Goal: Information Seeking & Learning: Learn about a topic

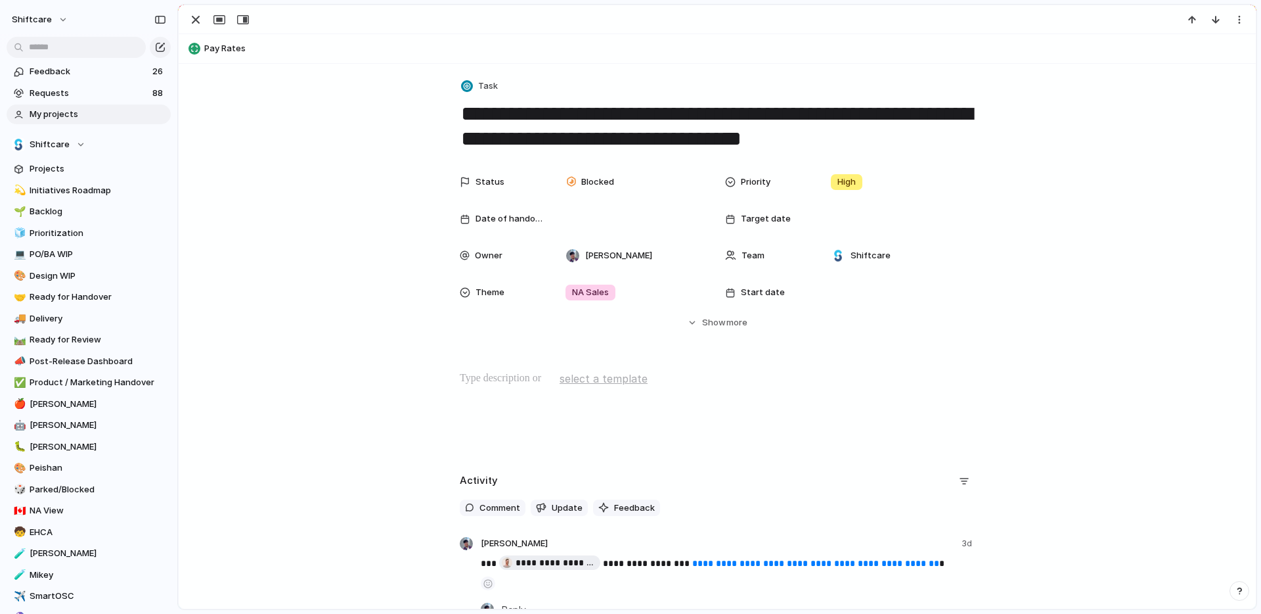
scroll to position [158, 0]
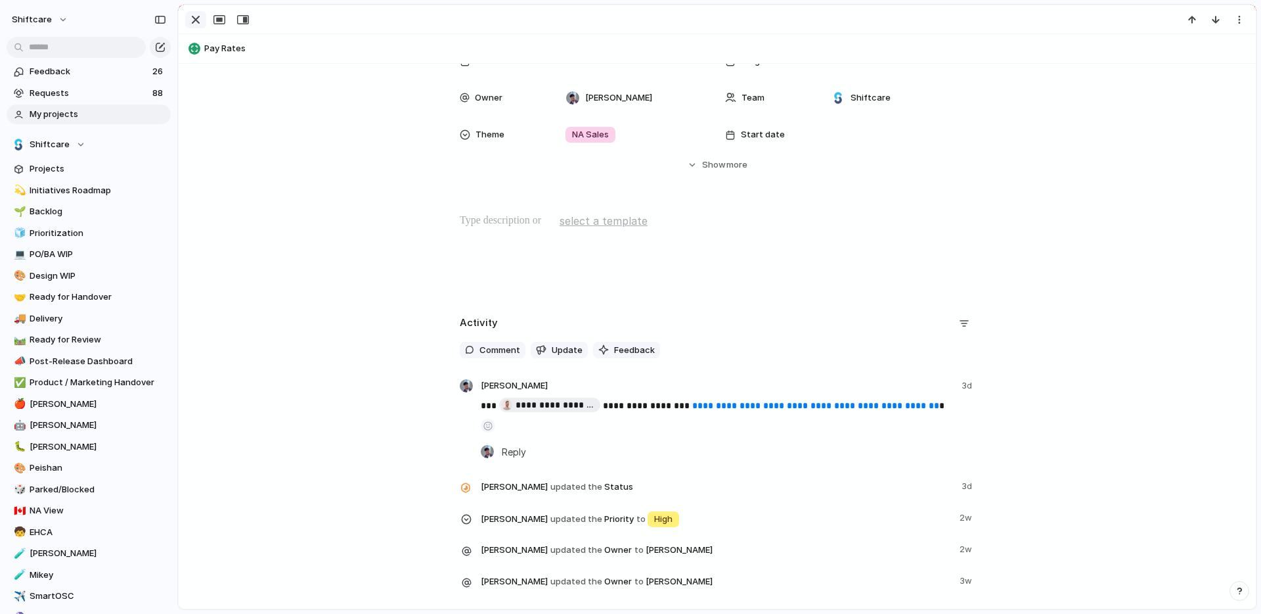
click at [195, 24] on div "button" at bounding box center [196, 20] width 16 height 16
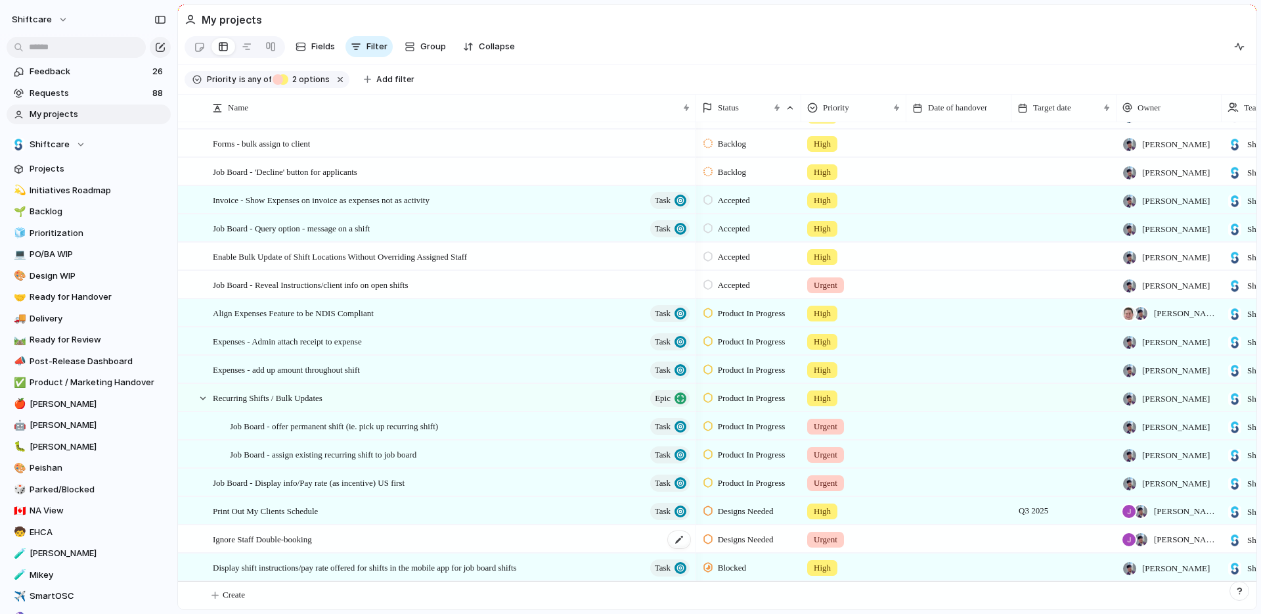
click at [459, 537] on div "Ignore Staff Double-booking" at bounding box center [452, 539] width 479 height 27
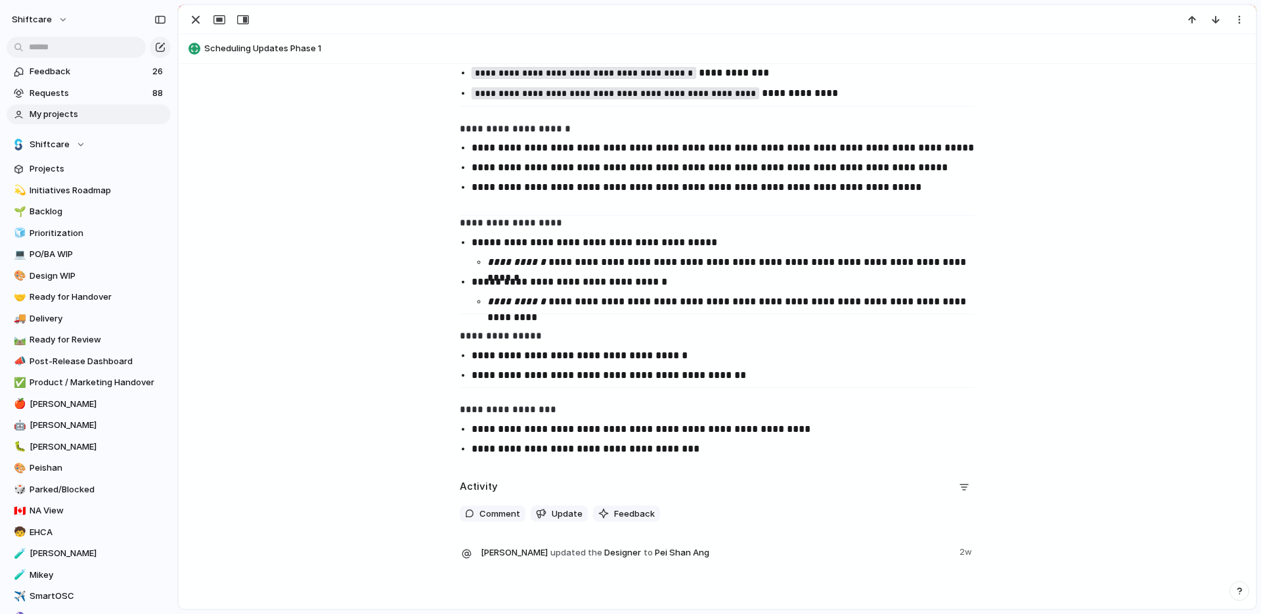
scroll to position [1363, 0]
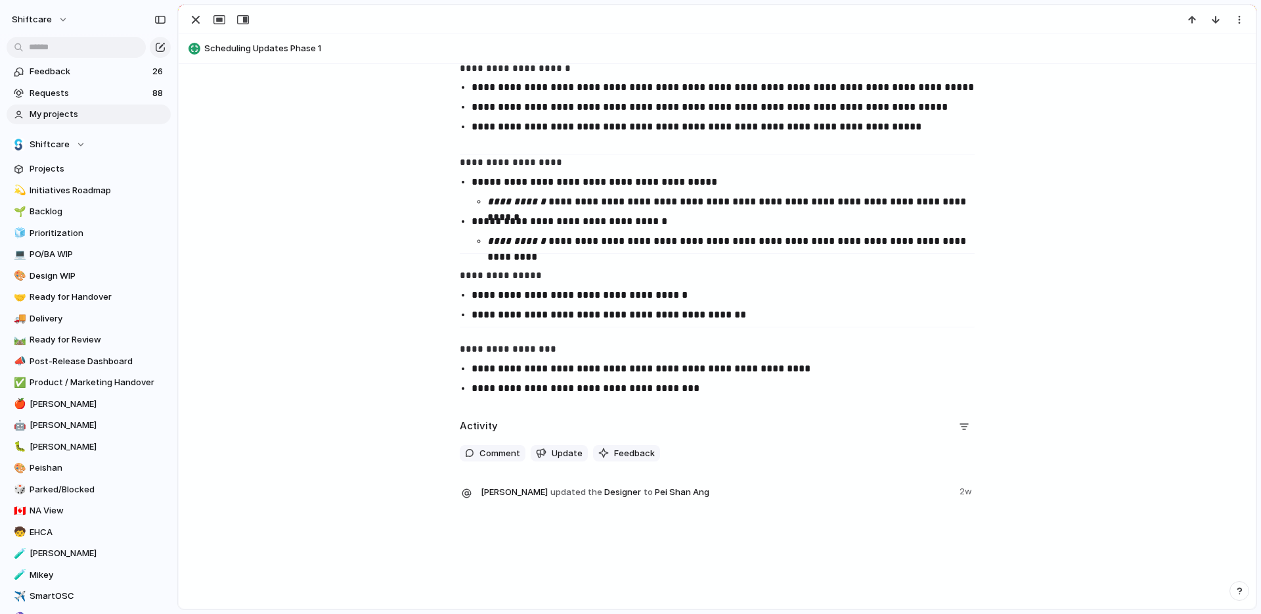
drag, startPoint x: 733, startPoint y: 417, endPoint x: 723, endPoint y: 410, distance: 11.8
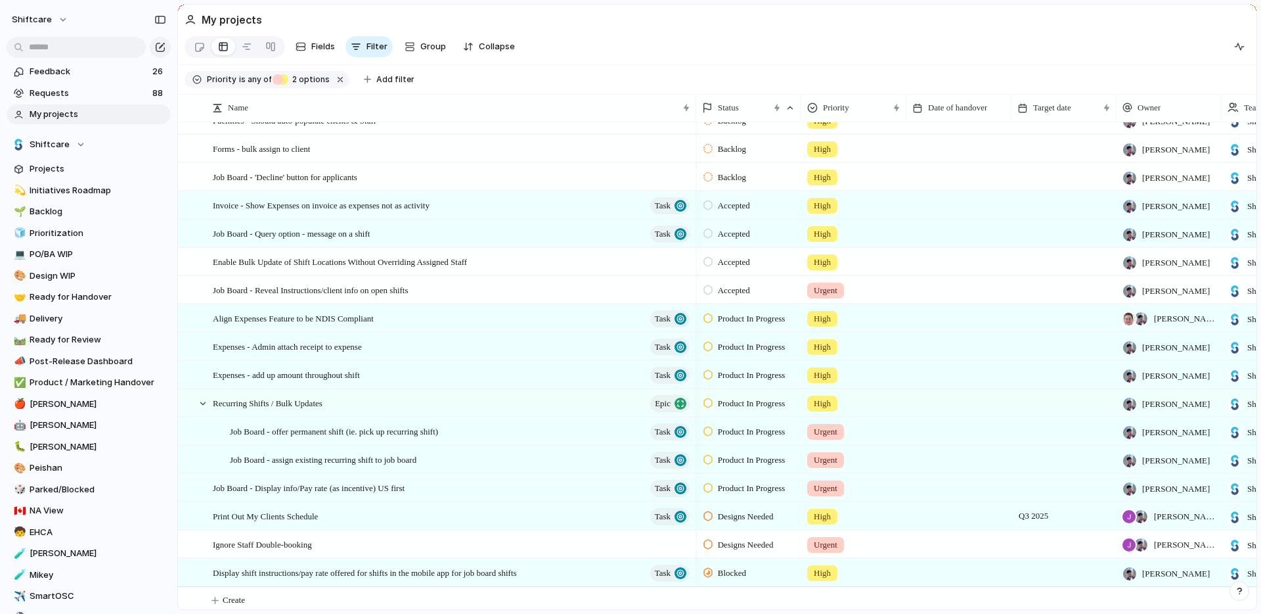
scroll to position [170, 0]
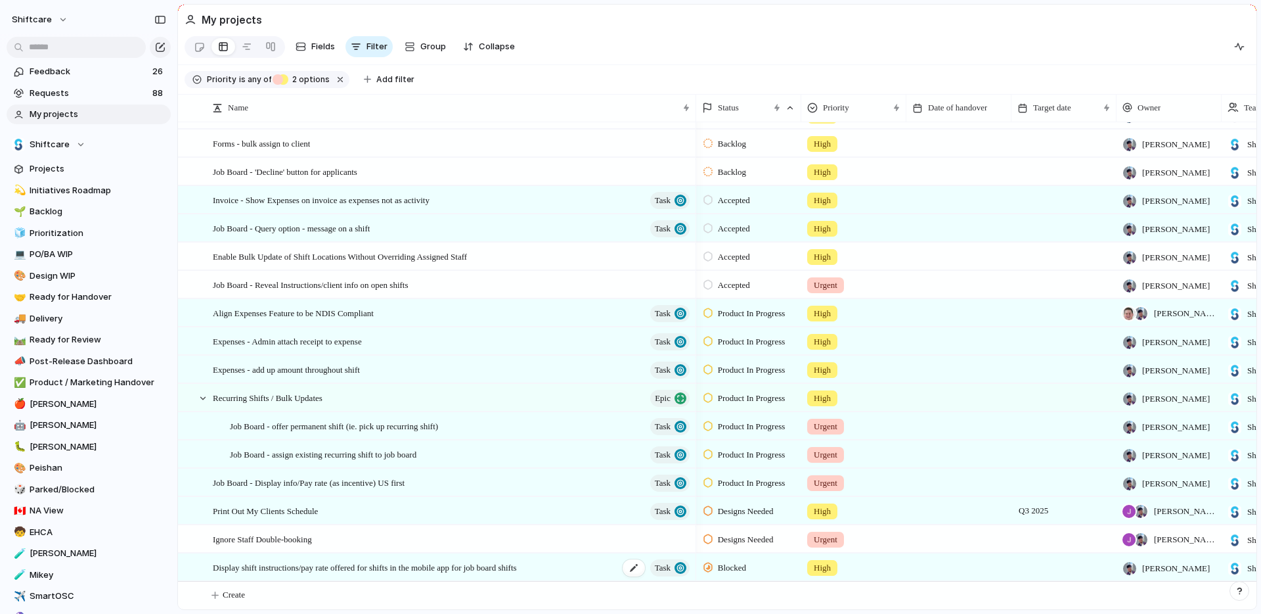
click at [517, 564] on span "Display shift instructions/pay rate offered for shifts in the mobile app for jo…" at bounding box center [365, 566] width 304 height 15
click at [489, 284] on div "Job Board - Reveal Instructions/client info on open shifts" at bounding box center [452, 284] width 479 height 27
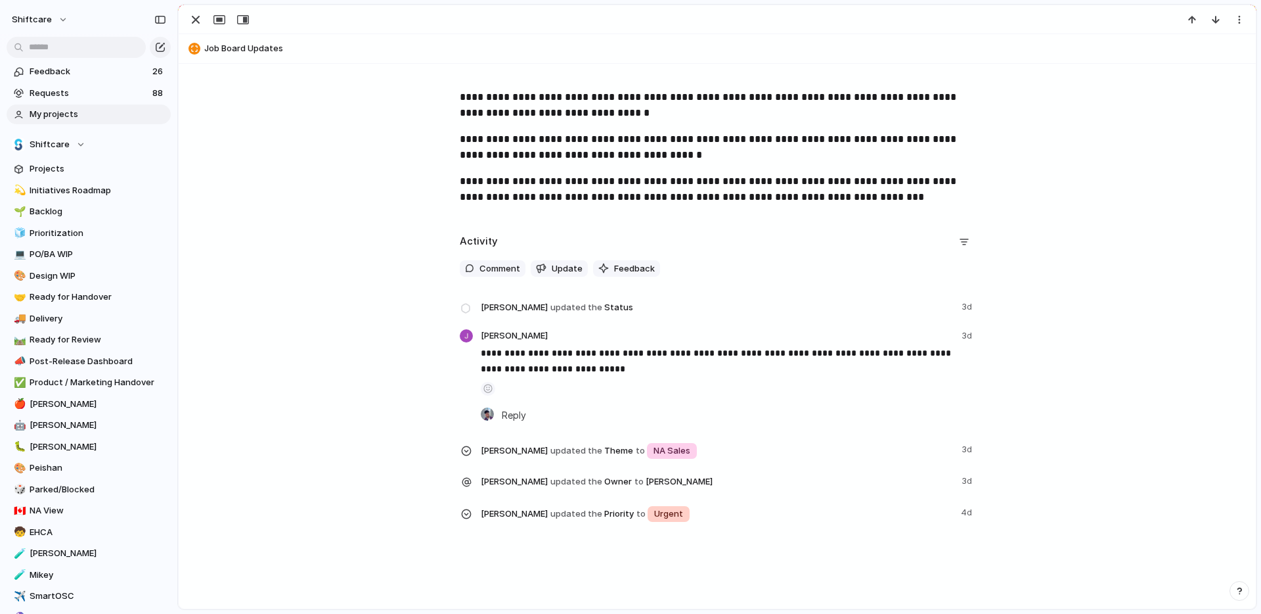
scroll to position [282, 0]
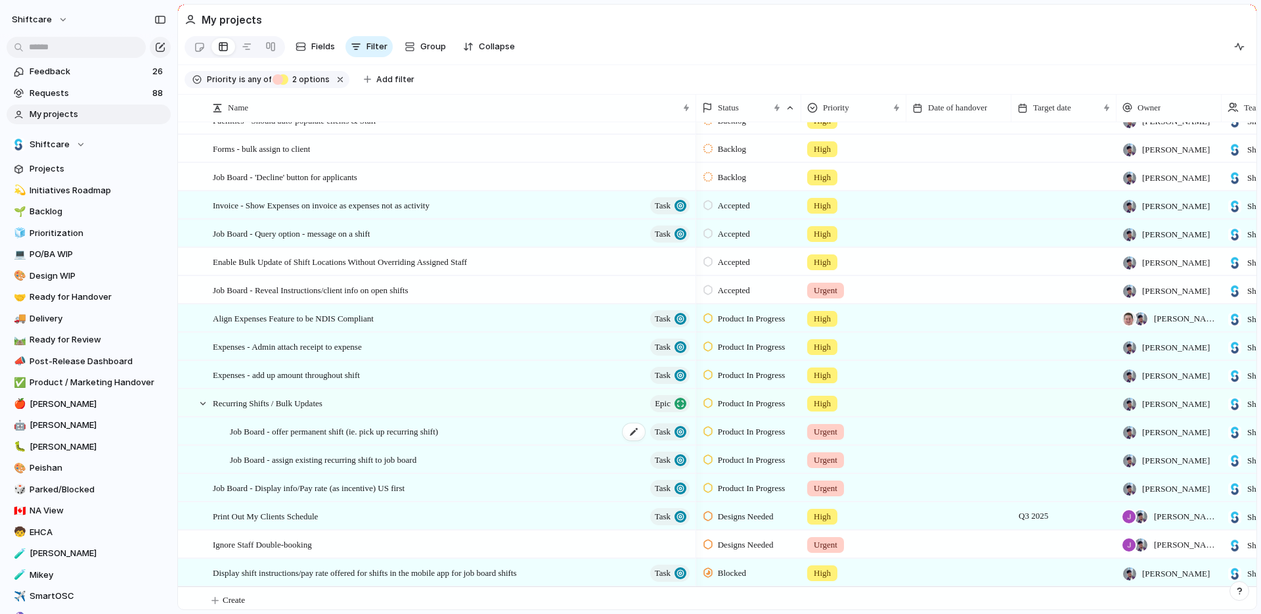
scroll to position [170, 0]
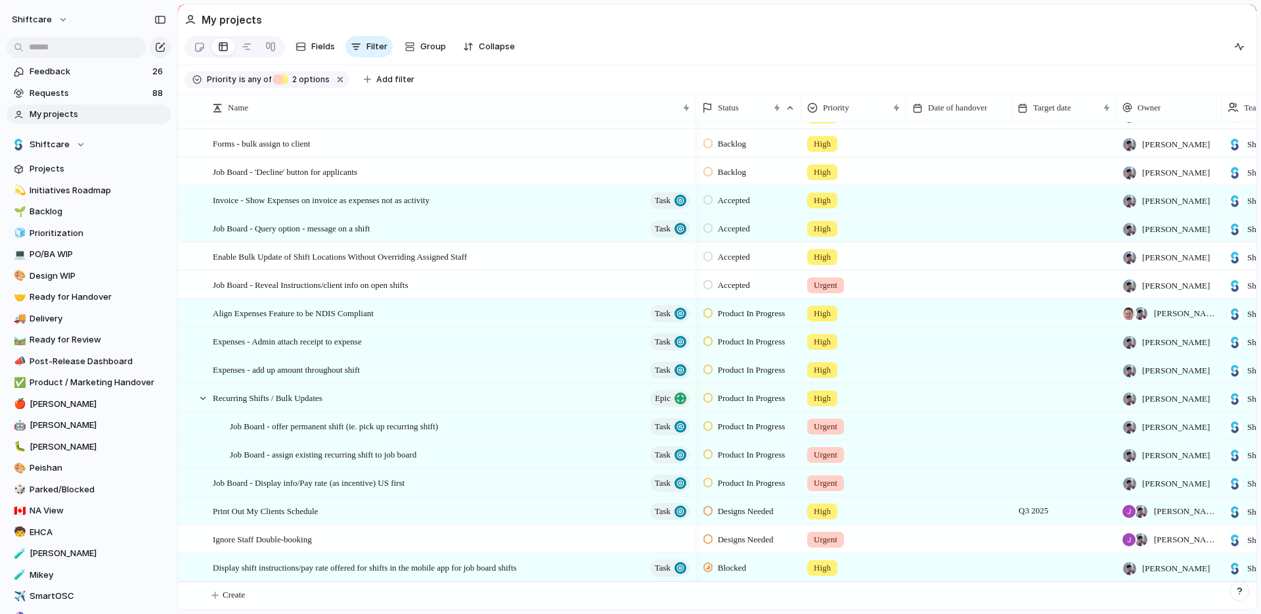
click at [635, 80] on section "Priority is any of Urgent High 2 options Add filter" at bounding box center [717, 80] width 1079 height 30
click at [334, 87] on button "button" at bounding box center [340, 79] width 17 height 17
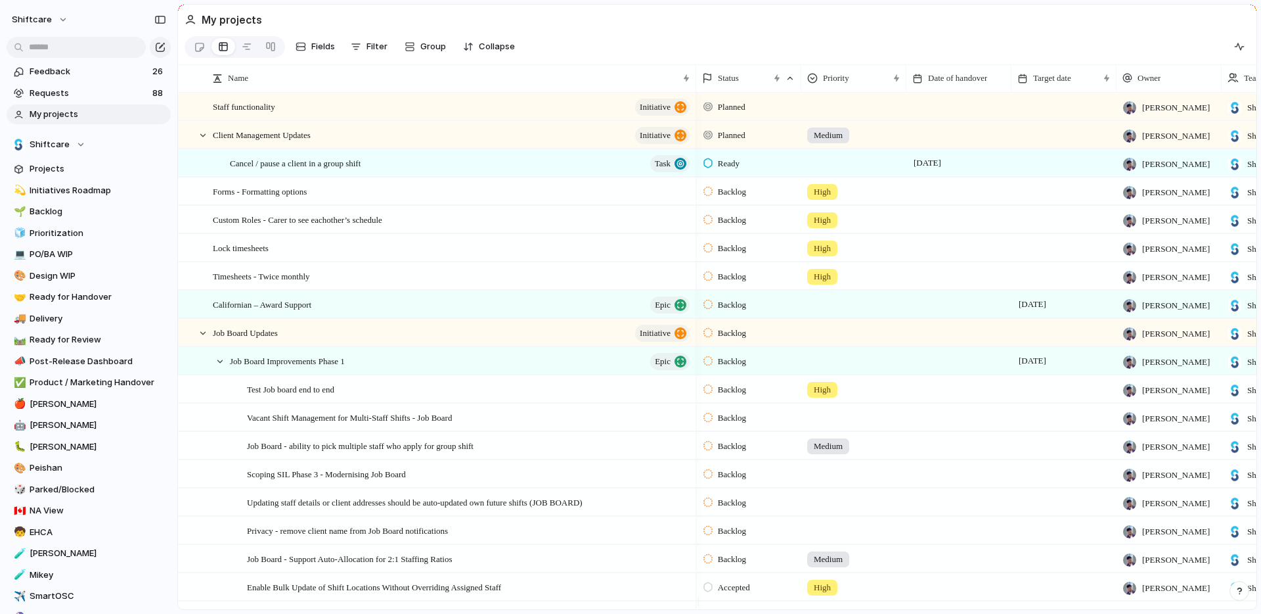
click at [973, 49] on section "Fields Filter Group Zoom Collapse" at bounding box center [717, 50] width 1079 height 32
click at [900, 49] on section "Fields Filter Group Zoom Collapse" at bounding box center [717, 50] width 1079 height 32
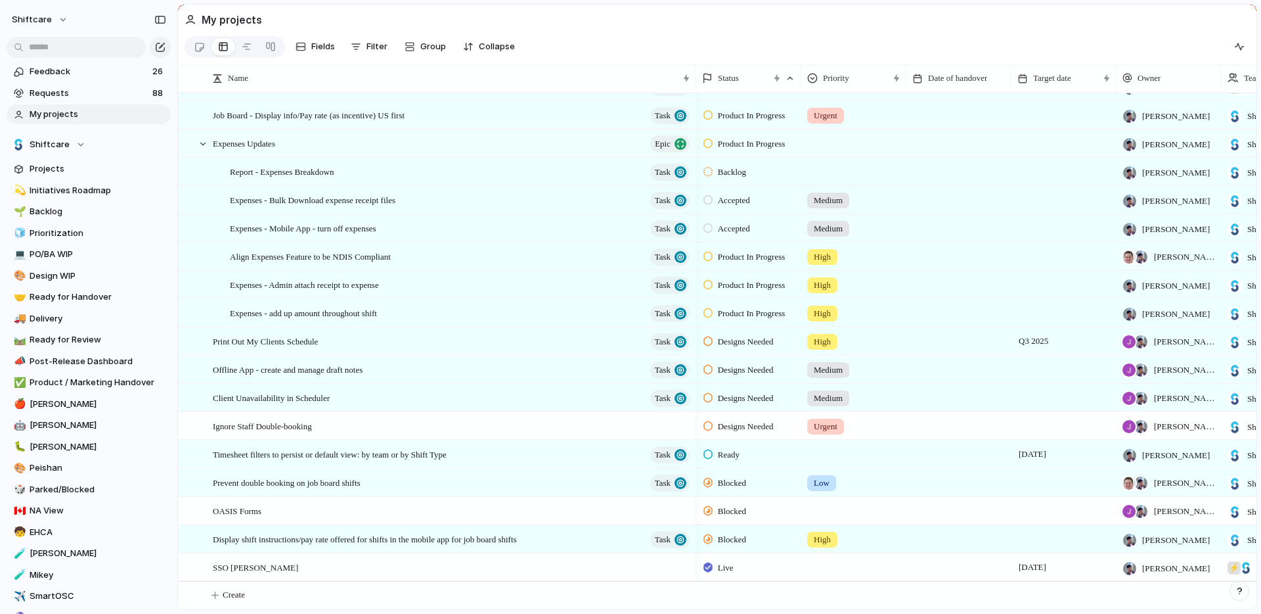
scroll to position [0, 0]
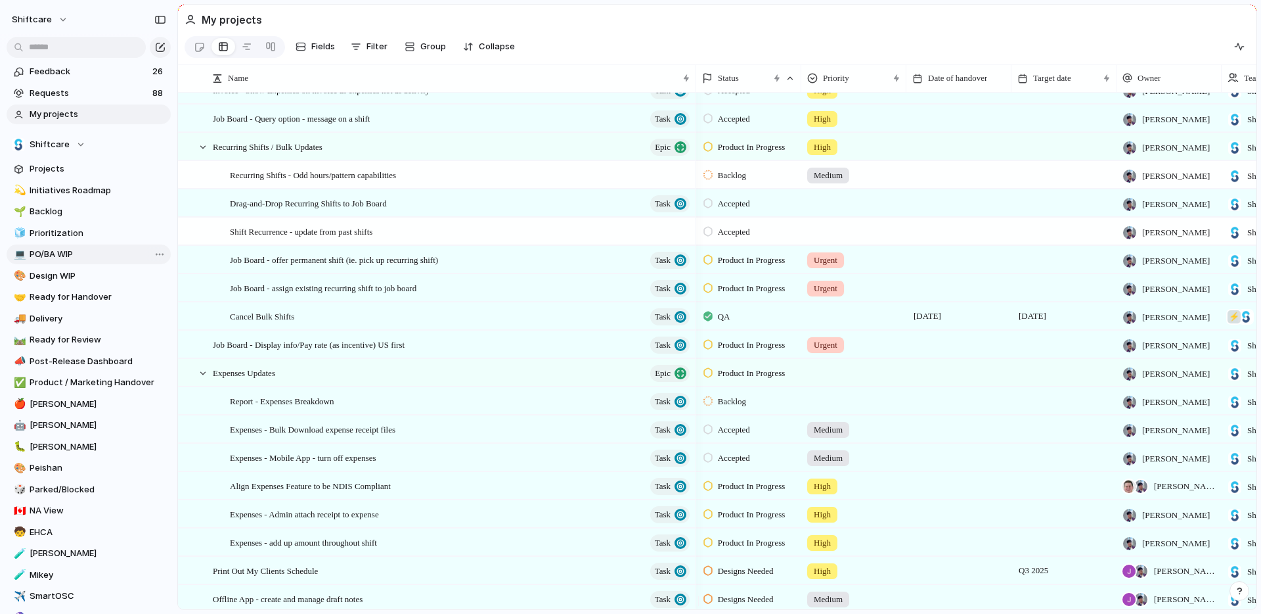
click at [99, 254] on span "PO/BA WIP" at bounding box center [98, 254] width 137 height 13
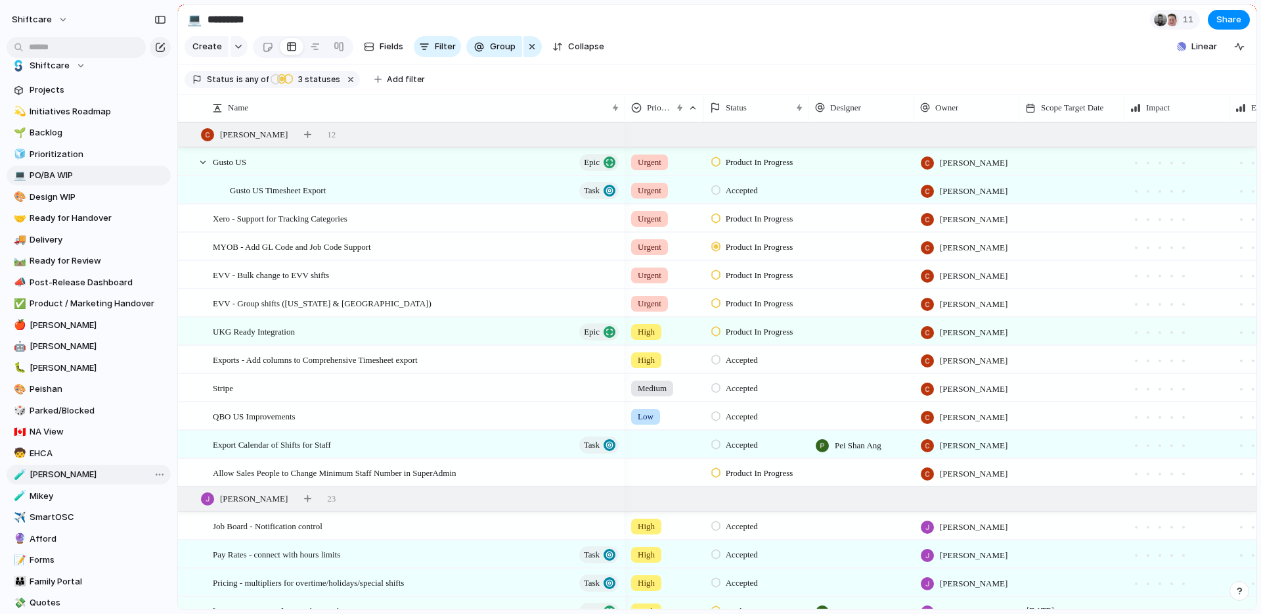
scroll to position [158, 0]
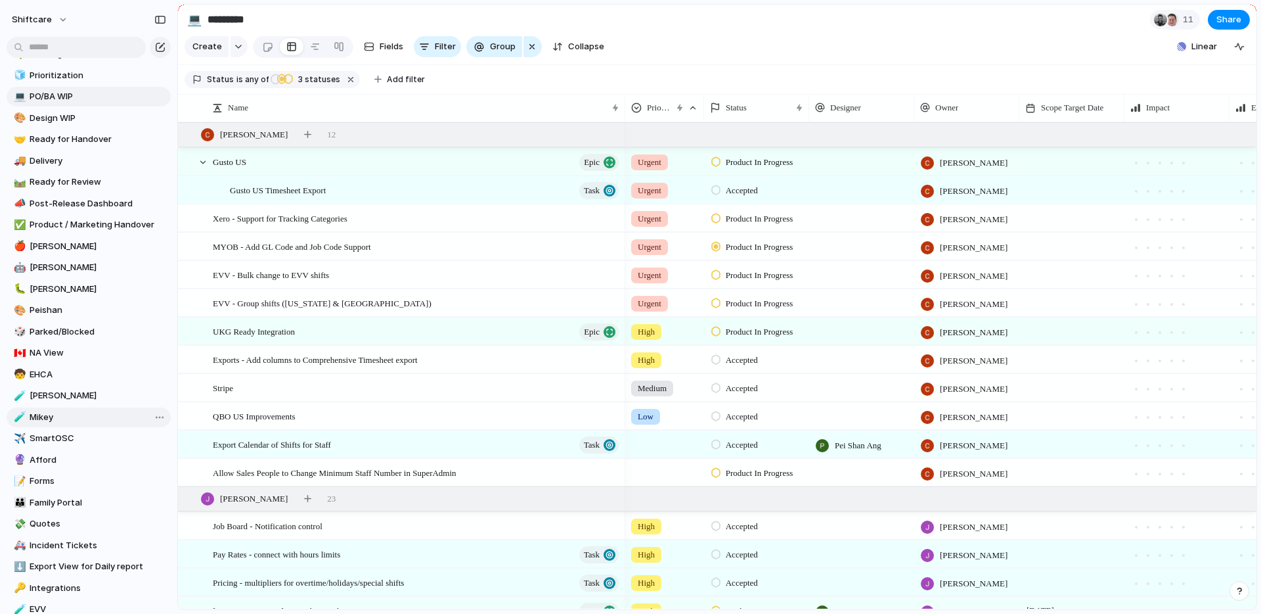
click at [75, 411] on span "Mikey" at bounding box center [98, 417] width 137 height 13
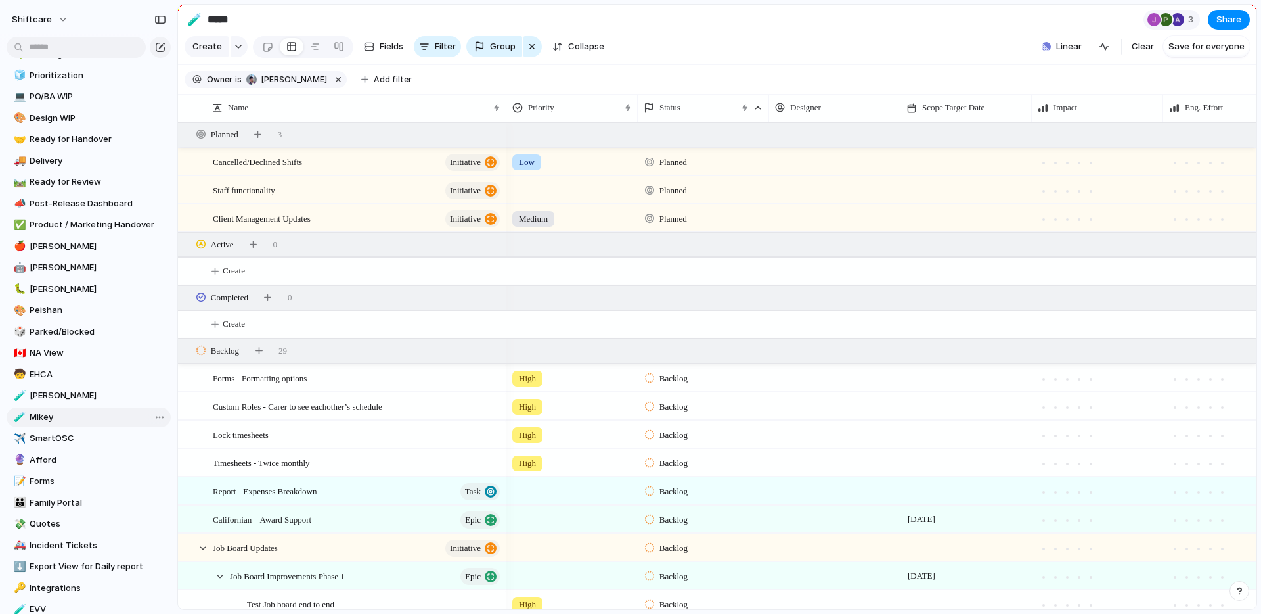
type input "*****"
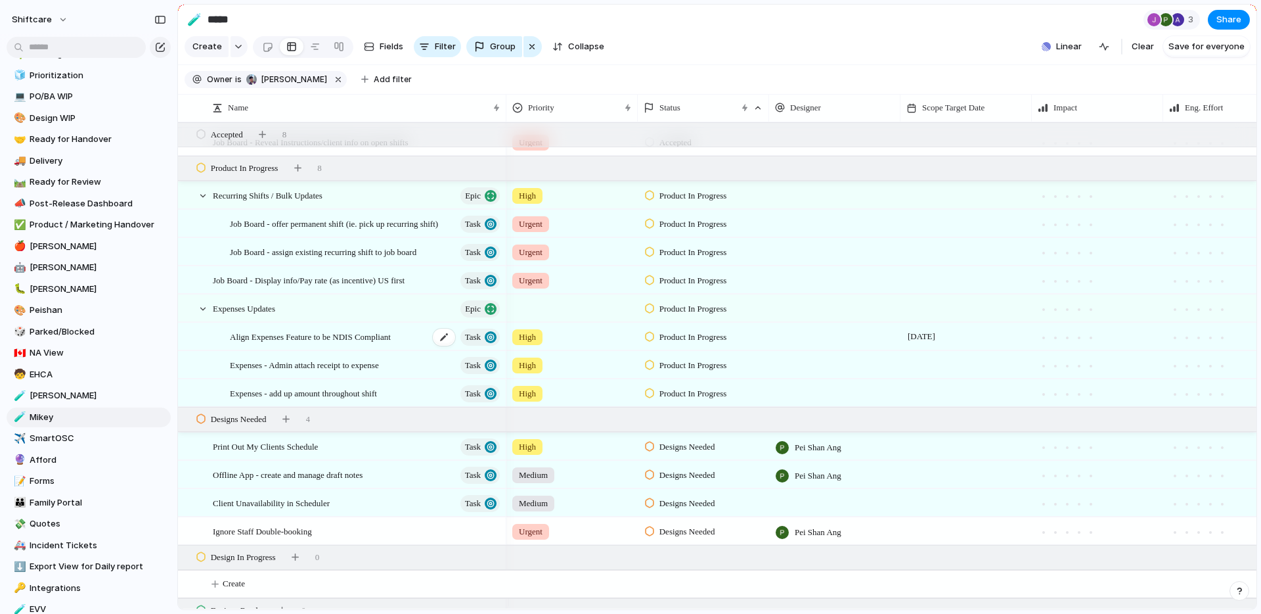
scroll to position [1261, 0]
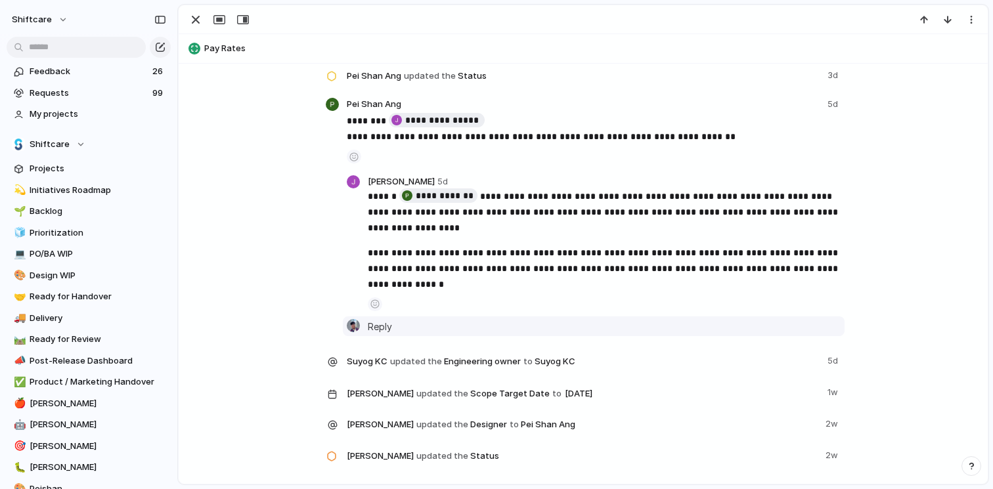
scroll to position [2908, 0]
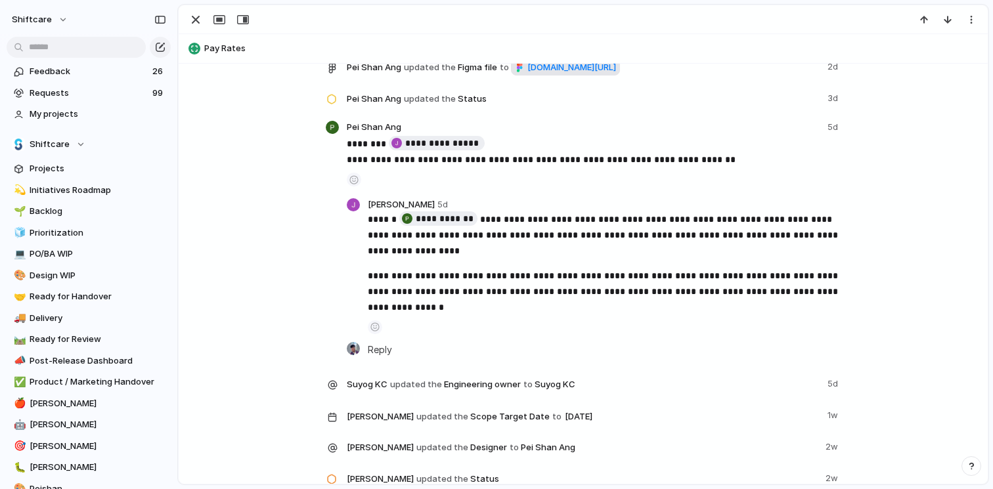
click at [545, 74] on span "[DOMAIN_NAME][URL]" at bounding box center [572, 67] width 89 height 13
